Goal: Find specific page/section: Find specific page/section

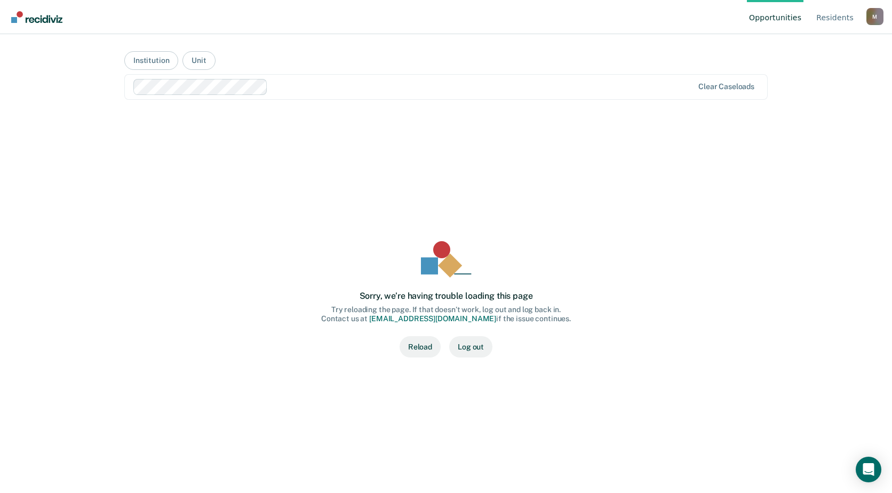
click at [424, 362] on div "Sorry, we’re having trouble loading this page Try reloading the page. If that d…" at bounding box center [445, 299] width 609 height 339
click at [424, 351] on button "Reload" at bounding box center [420, 346] width 41 height 21
click at [157, 59] on button "Institution" at bounding box center [151, 60] width 54 height 19
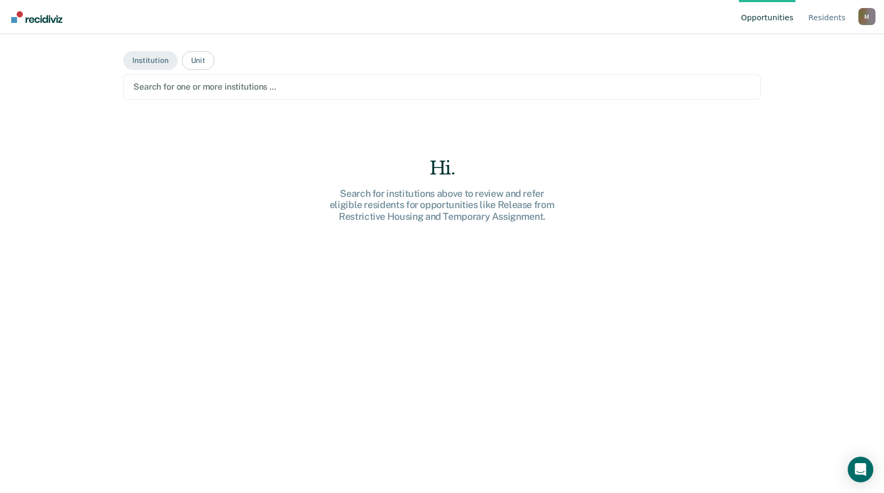
click at [191, 86] on div at bounding box center [441, 87] width 617 height 12
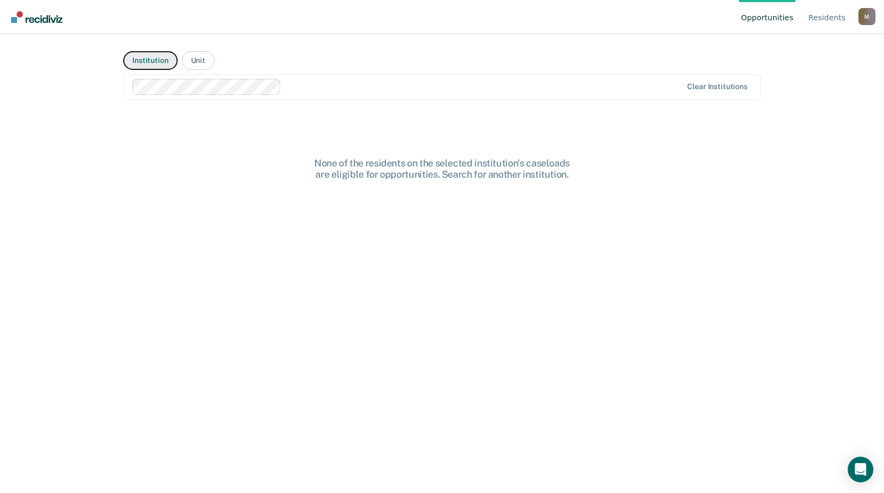
click at [165, 61] on button "Institution" at bounding box center [150, 60] width 54 height 19
click at [177, 93] on div at bounding box center [441, 87] width 617 height 12
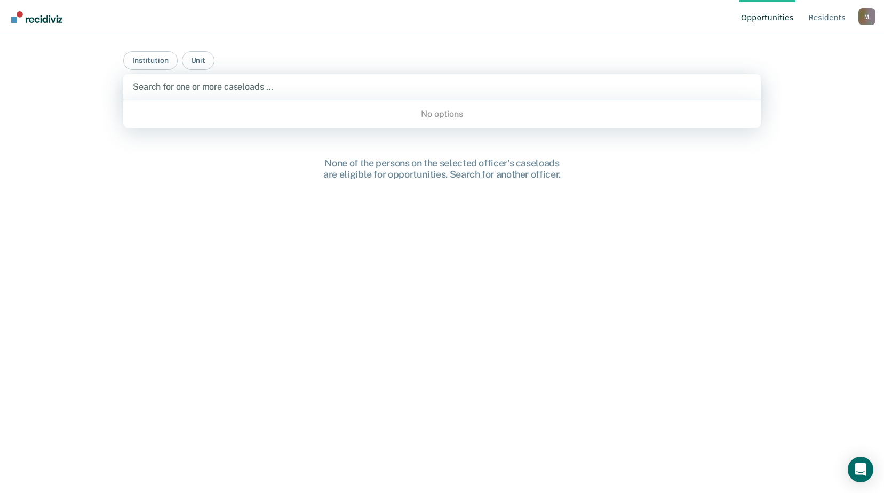
click at [211, 119] on div "No options" at bounding box center [442, 114] width 638 height 19
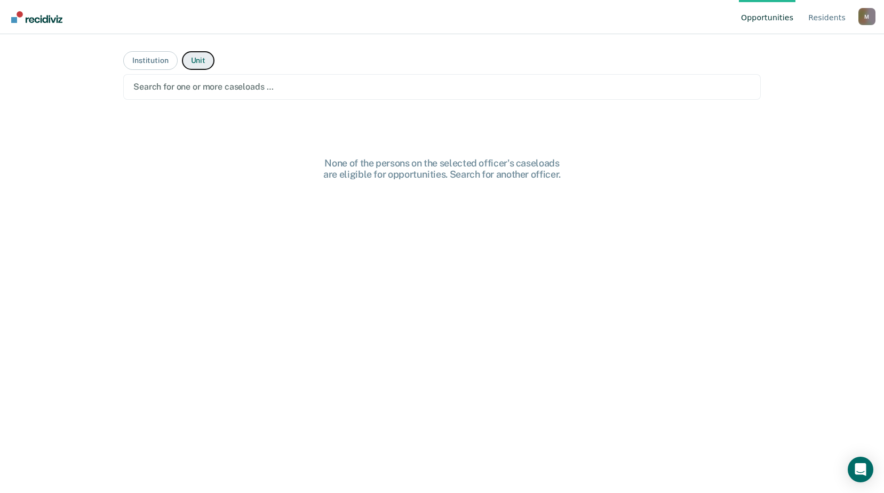
click at [187, 60] on button "Unit" at bounding box center [198, 60] width 33 height 19
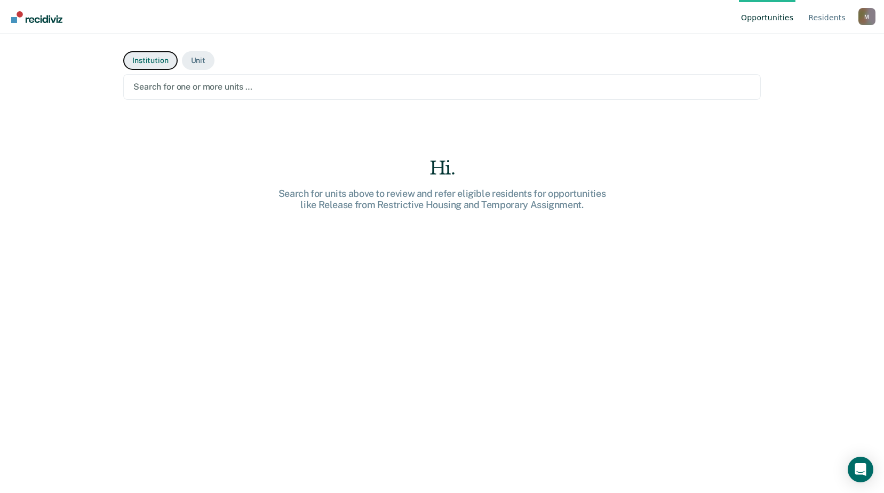
click at [170, 62] on button "Institution" at bounding box center [150, 60] width 54 height 19
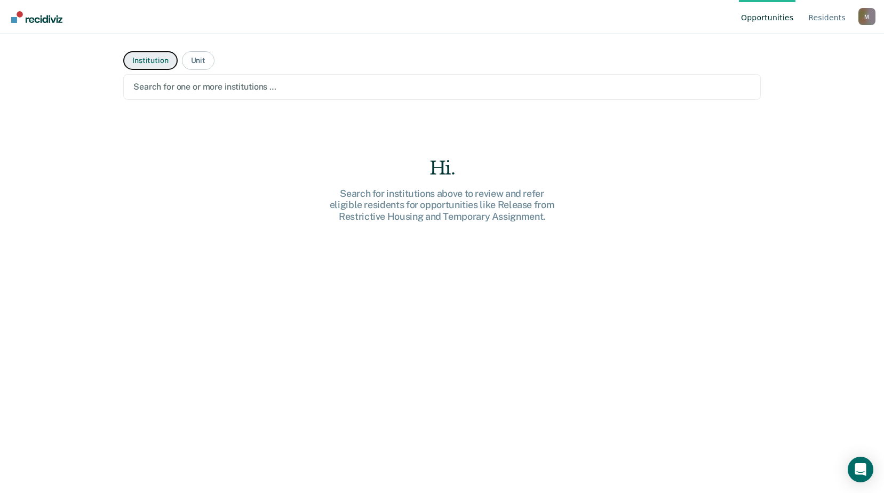
click at [150, 61] on button "Institution" at bounding box center [150, 60] width 54 height 19
